Goal: Complete application form

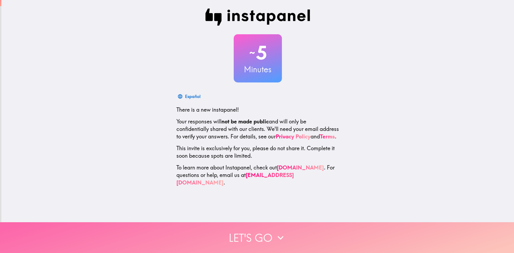
click at [258, 230] on button "Let's go" at bounding box center [257, 237] width 514 height 31
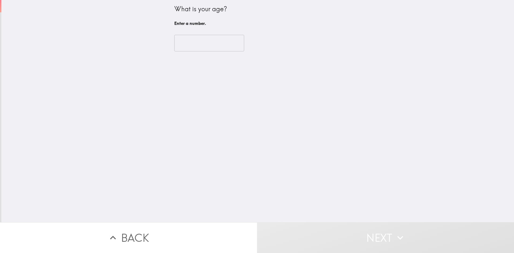
click at [189, 41] on input "number" at bounding box center [209, 43] width 70 height 17
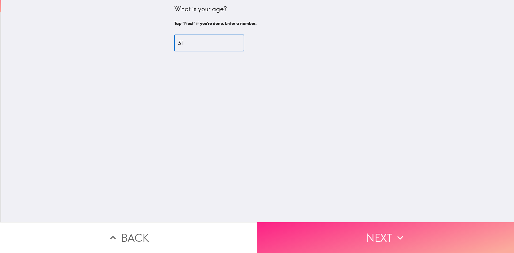
type input "51"
click at [369, 230] on button "Next" at bounding box center [385, 237] width 257 height 31
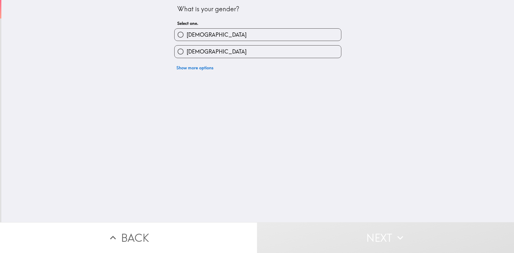
click at [176, 36] on input "[DEMOGRAPHIC_DATA]" at bounding box center [181, 35] width 12 height 12
radio input "true"
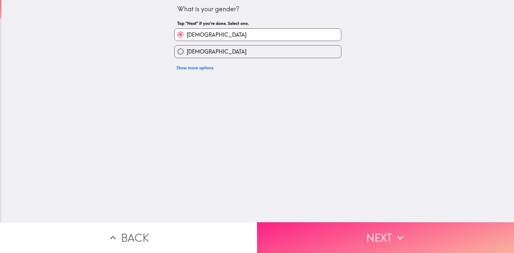
click at [340, 229] on button "Next" at bounding box center [385, 237] width 257 height 31
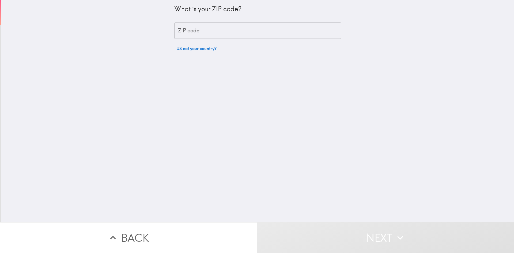
click at [187, 30] on input "ZIP code" at bounding box center [257, 30] width 167 height 17
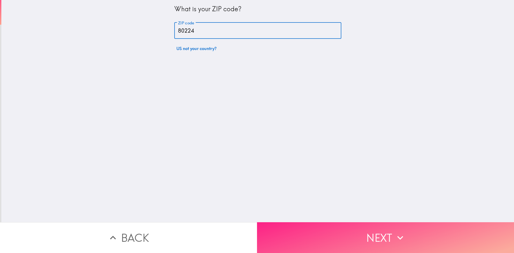
type input "80224"
click at [365, 235] on button "Next" at bounding box center [385, 237] width 257 height 31
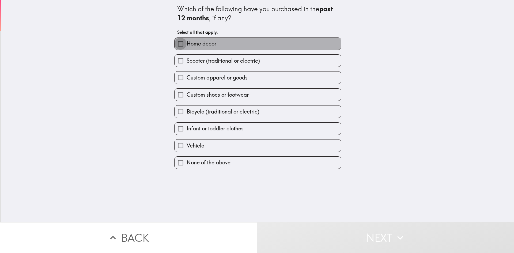
click at [177, 44] on input "Home decor" at bounding box center [181, 44] width 12 height 12
checkbox input "true"
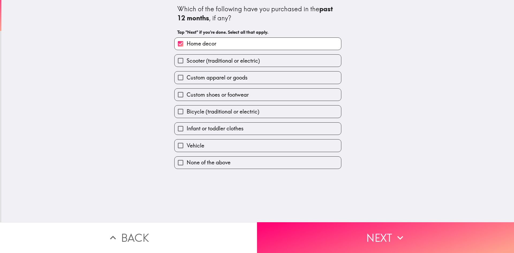
click at [194, 146] on span "Vehicle" at bounding box center [196, 145] width 18 height 7
click at [187, 146] on input "Vehicle" at bounding box center [181, 145] width 12 height 12
checkbox input "true"
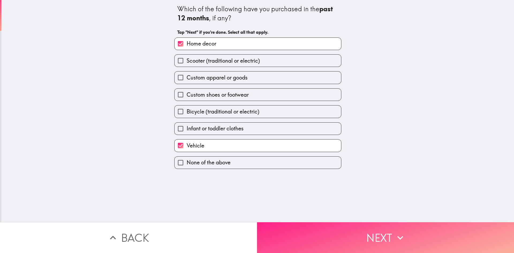
click at [343, 235] on button "Next" at bounding box center [385, 237] width 257 height 31
